Goal: Navigation & Orientation: Find specific page/section

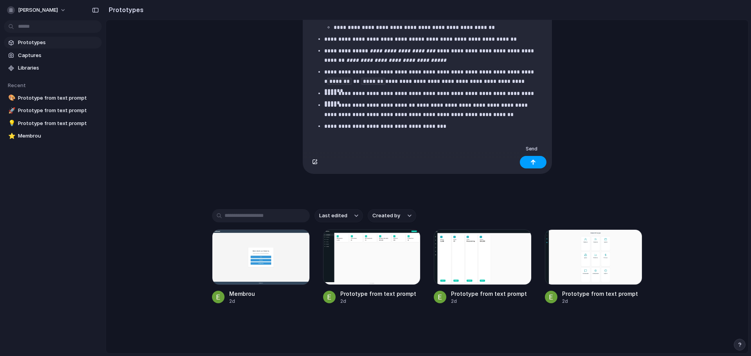
click at [534, 165] on button "button" at bounding box center [533, 162] width 27 height 13
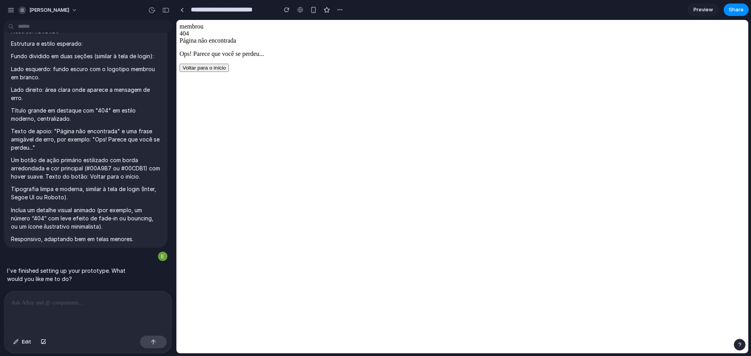
click at [229, 72] on button "Voltar para o início" at bounding box center [203, 68] width 49 height 8
click at [135, 300] on p at bounding box center [87, 302] width 153 height 9
click at [144, 299] on p "**********" at bounding box center [86, 302] width 150 height 9
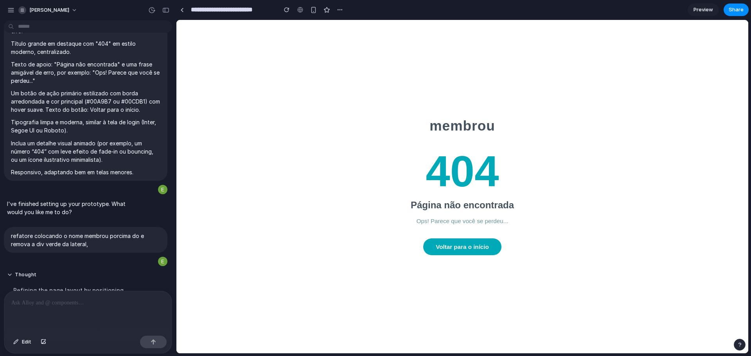
scroll to position [355, 0]
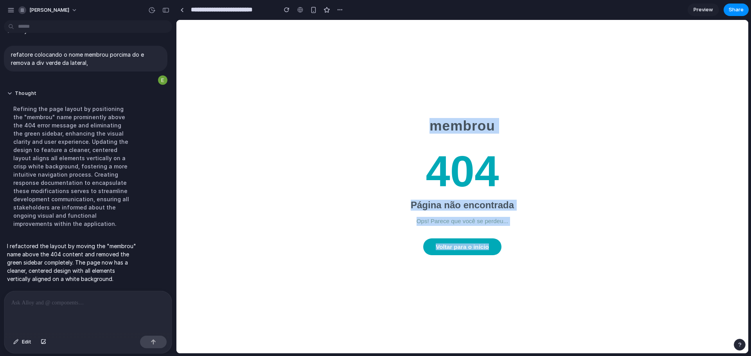
drag, startPoint x: 433, startPoint y: 122, endPoint x: 509, endPoint y: 251, distance: 149.7
click at [509, 251] on main "membrou 404 Página não encontrada Ops! Parece que você se perdeu... Voltar para…" at bounding box center [462, 187] width 572 height 334
click at [540, 218] on main "membrou 404 Página não encontrada Ops! Parece que você se perdeu... Voltar para…" at bounding box center [462, 187] width 572 height 334
